Goal: Find specific page/section

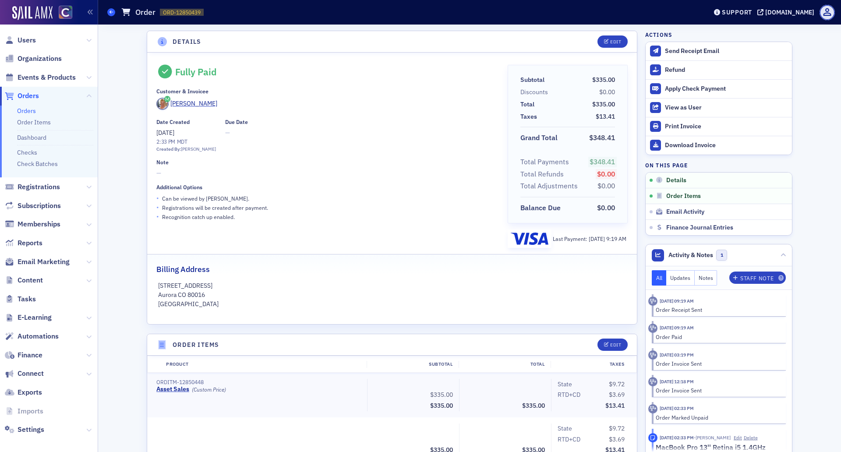
click at [108, 11] on span at bounding box center [111, 12] width 8 height 8
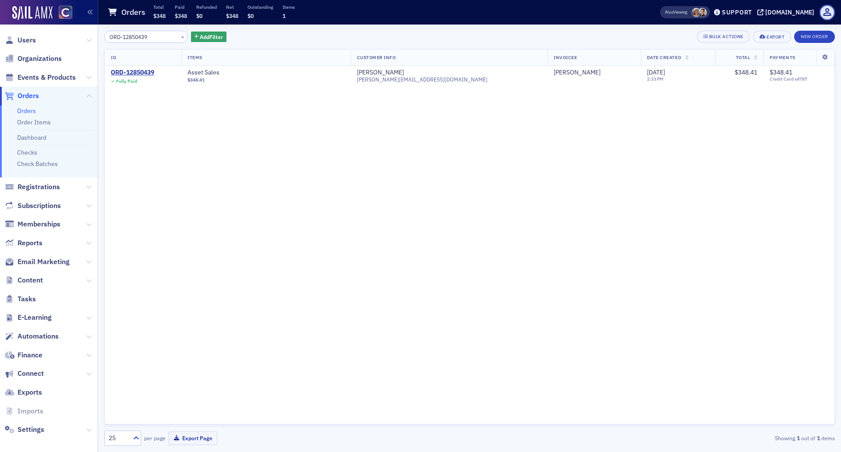
drag, startPoint x: 154, startPoint y: 40, endPoint x: 85, endPoint y: 37, distance: 69.3
click at [85, 37] on div "Users Organizations Events & Products Orders Orders Order Items Dashboard Check…" at bounding box center [420, 226] width 841 height 452
drag, startPoint x: 155, startPoint y: 38, endPoint x: 78, endPoint y: 28, distance: 77.4
click at [78, 28] on div "Users Organizations Events & Products Orders Orders Order Items Dashboard Check…" at bounding box center [420, 226] width 841 height 452
paste input "50439"
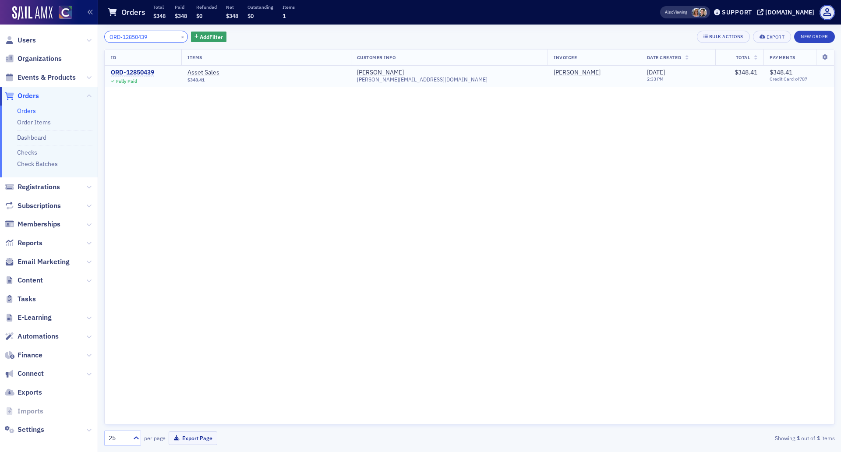
type input "ORD-12850439"
click at [134, 73] on div "ORD-12850439" at bounding box center [132, 73] width 43 height 8
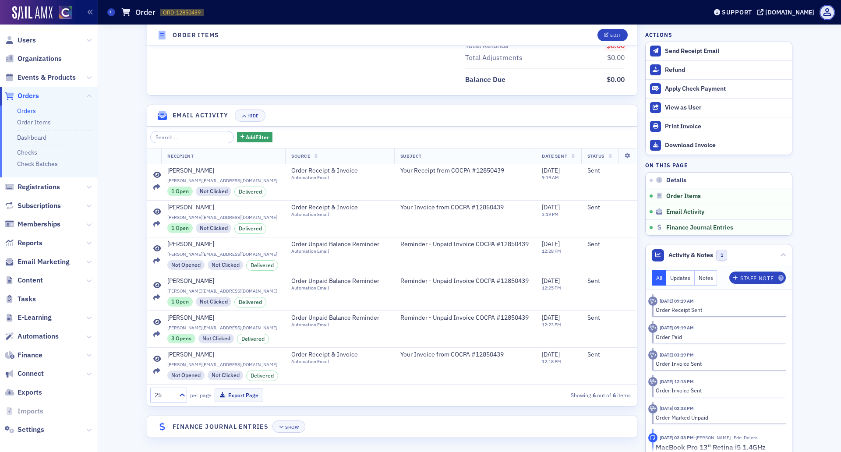
scroll to position [522, 0]
click at [291, 426] on div "Show" at bounding box center [292, 425] width 14 height 5
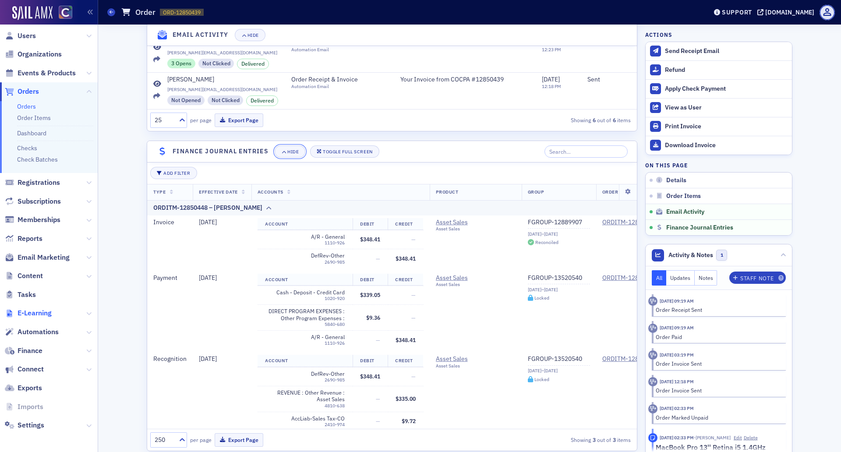
scroll to position [6, 0]
click at [33, 348] on span "Finance" at bounding box center [30, 350] width 25 height 10
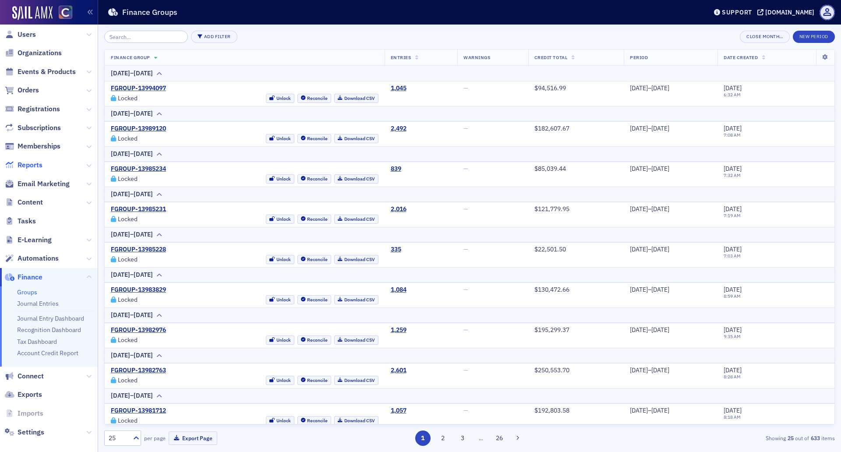
click at [24, 161] on span "Reports" at bounding box center [30, 165] width 25 height 10
